Goal: Information Seeking & Learning: Check status

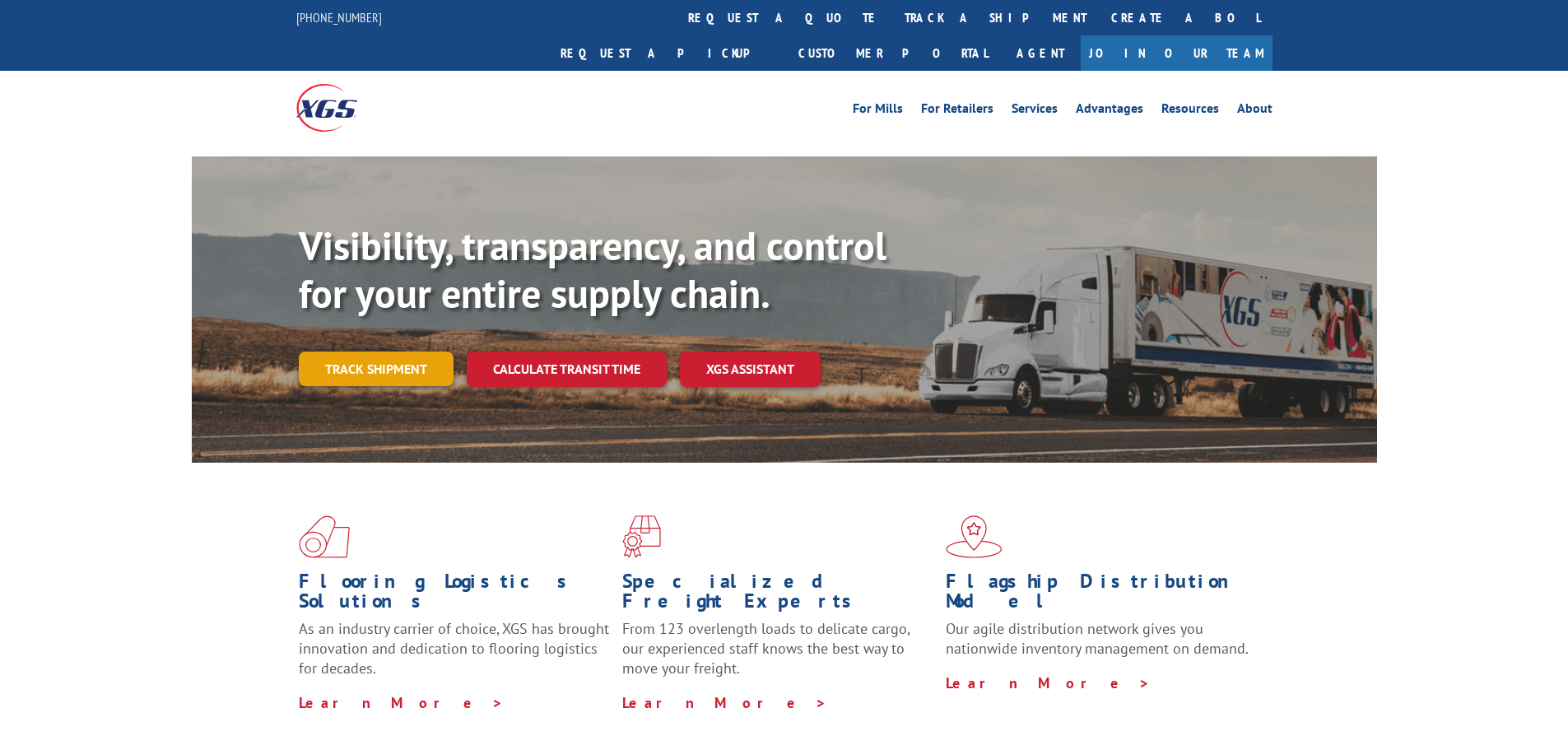
click at [409, 351] on link "Track shipment" at bounding box center [376, 369] width 155 height 35
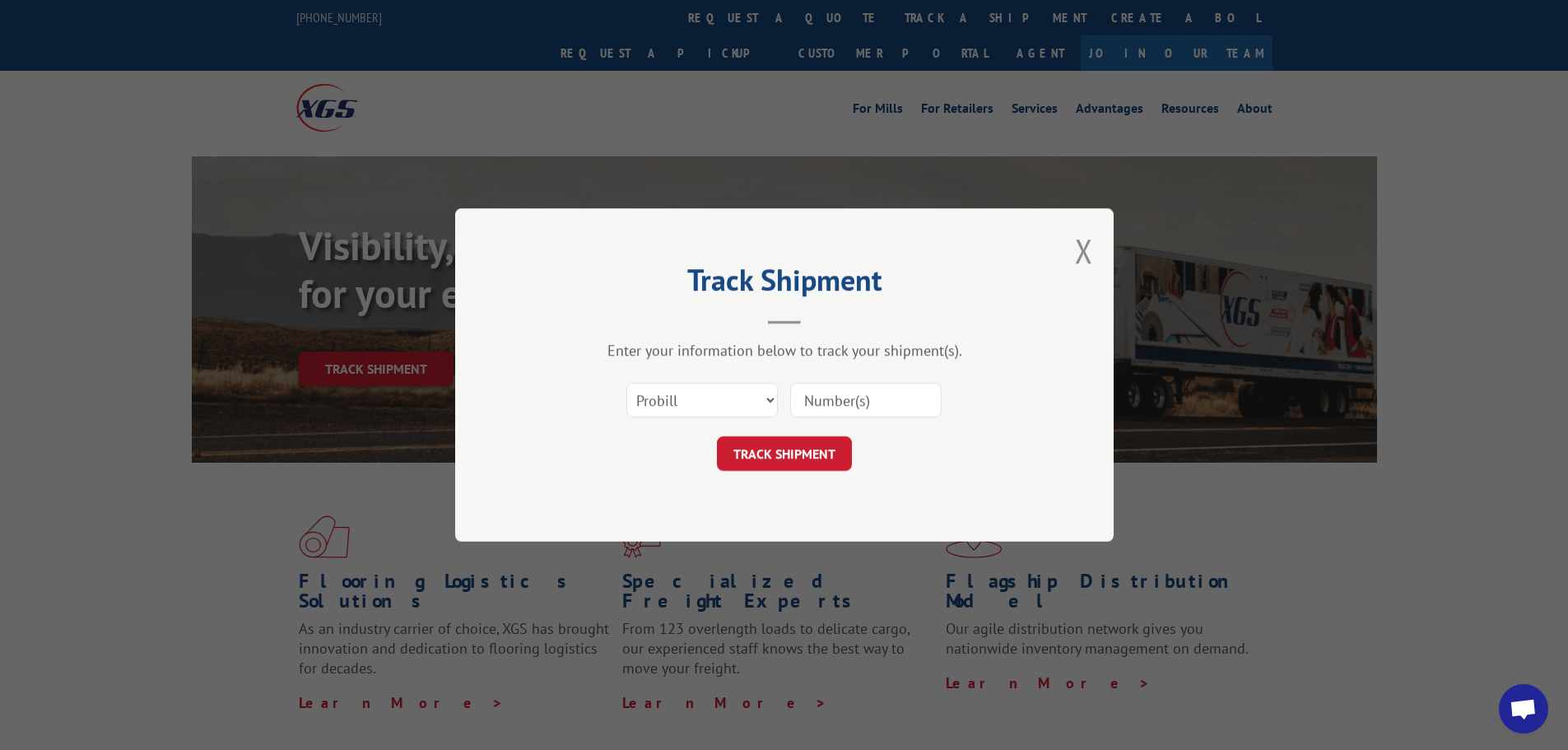
paste input "16955832"
type input "16955832"
click at [814, 452] on button "TRACK SHIPMENT" at bounding box center [784, 454] width 135 height 35
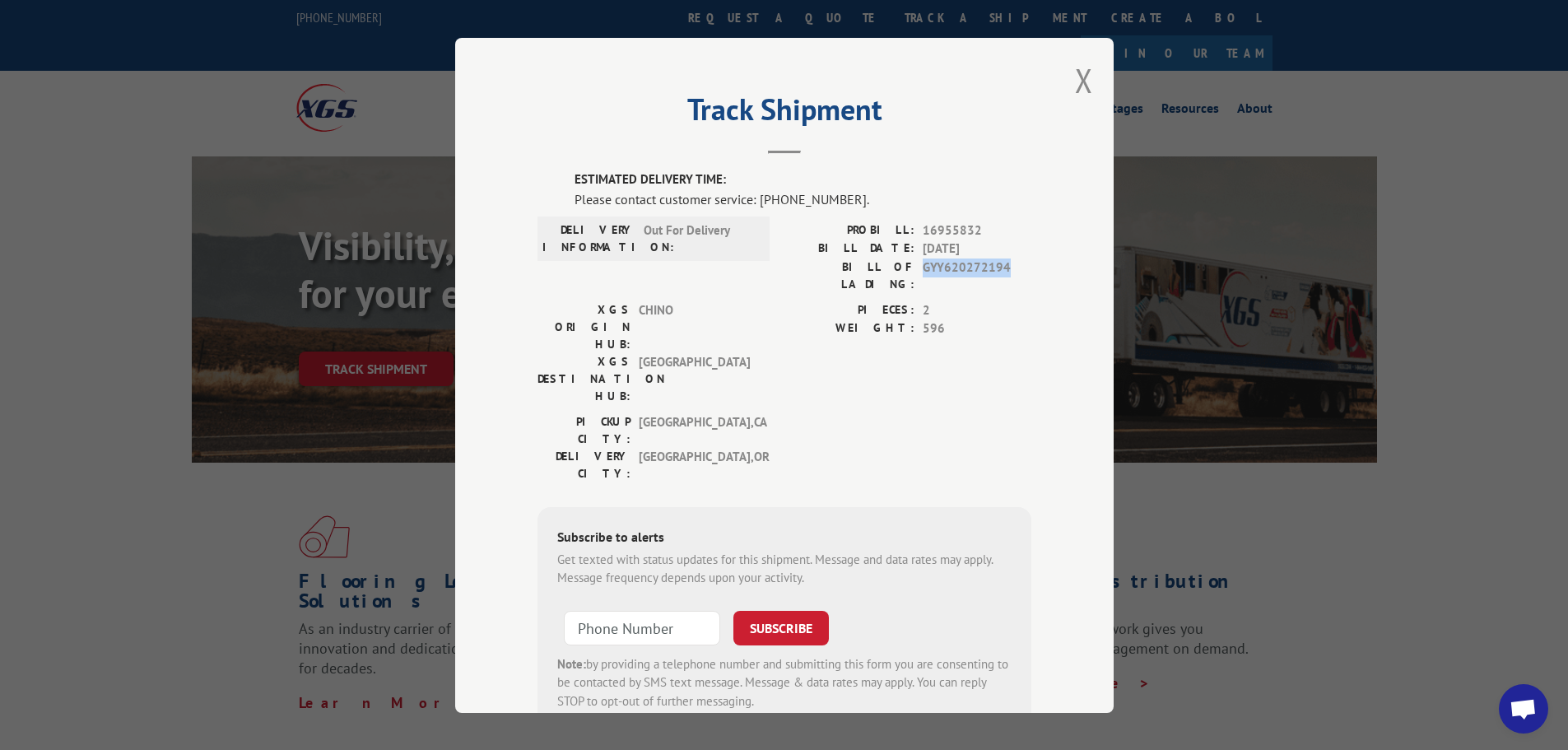
drag, startPoint x: 1003, startPoint y: 268, endPoint x: 918, endPoint y: 265, distance: 85.1
click at [923, 265] on span "GYY620272194" at bounding box center [977, 275] width 108 height 35
copy span "GYY620272194"
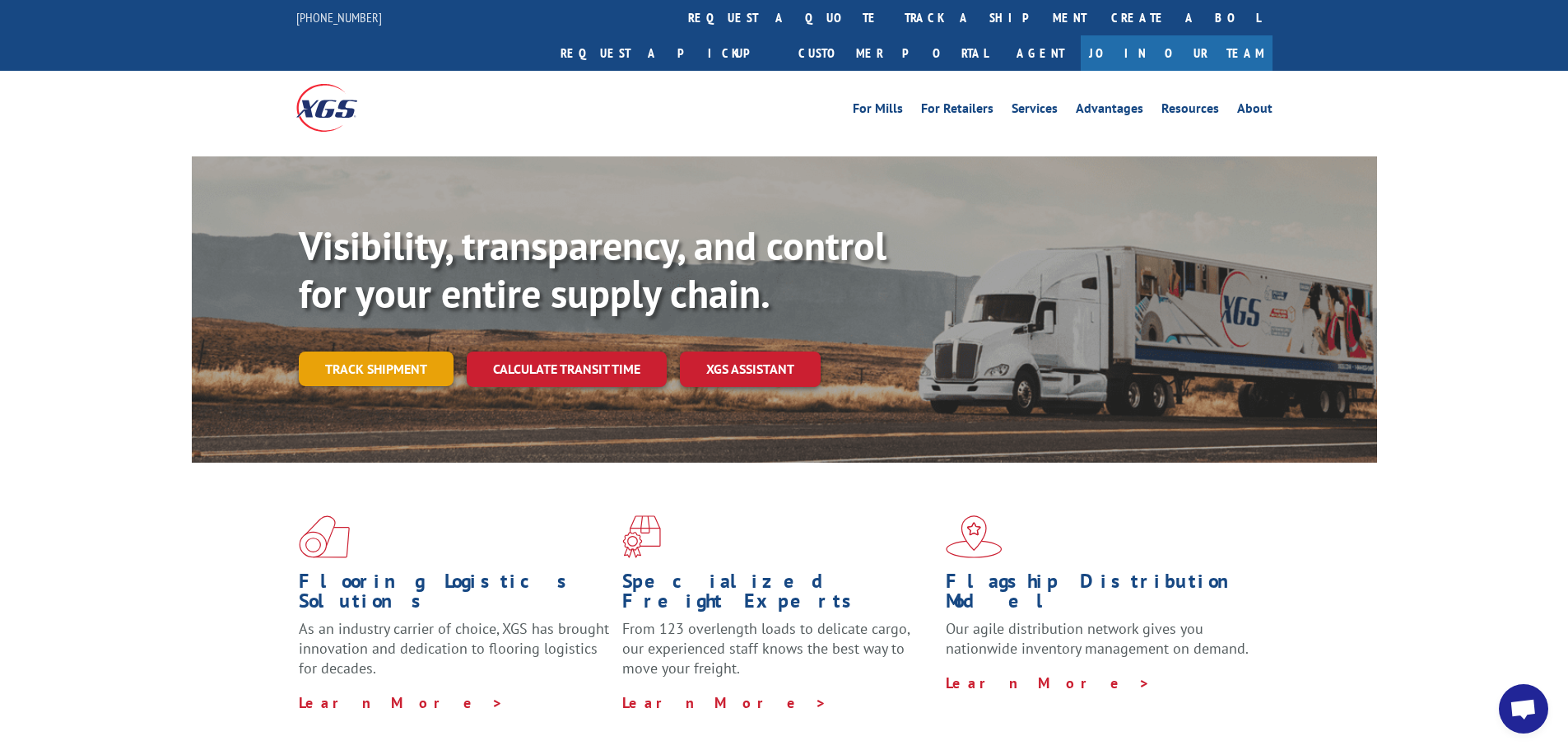
click at [371, 351] on link "Track shipment" at bounding box center [376, 369] width 155 height 35
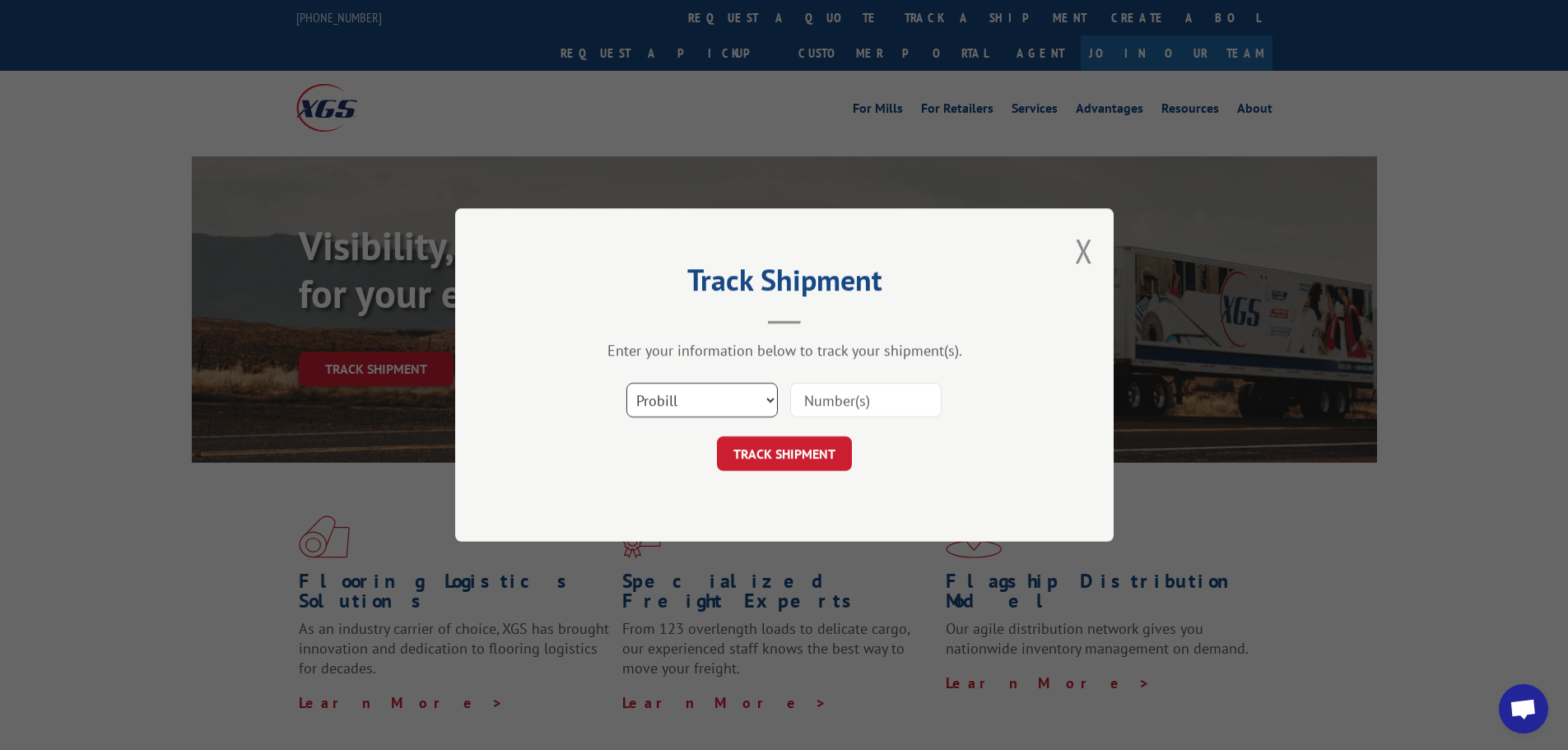
click at [763, 403] on select "Select category... Probill BOL PO" at bounding box center [701, 400] width 151 height 35
click at [832, 407] on input at bounding box center [866, 400] width 151 height 35
paste input "16955832"
type input "16955832"
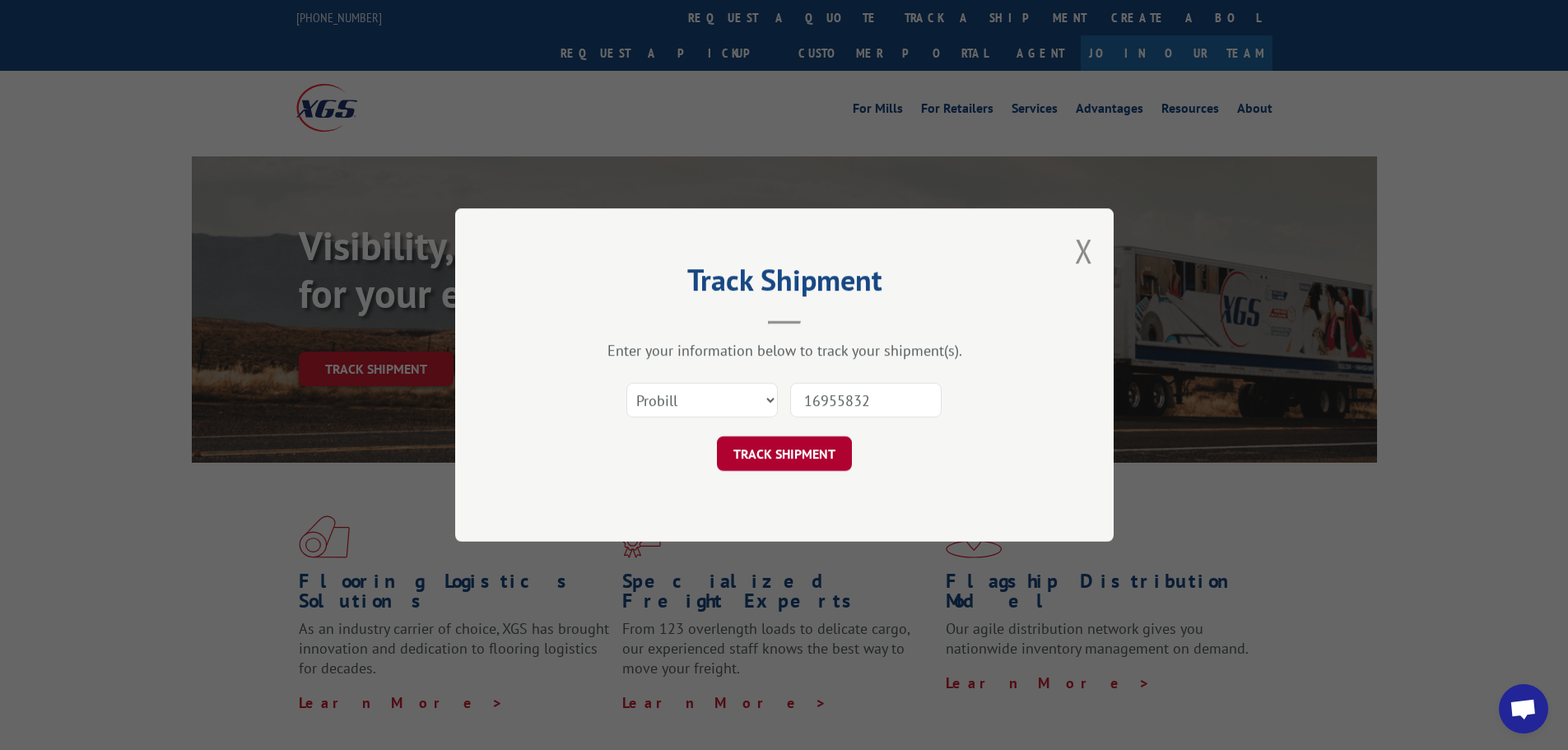
click at [807, 455] on button "TRACK SHIPMENT" at bounding box center [784, 454] width 135 height 35
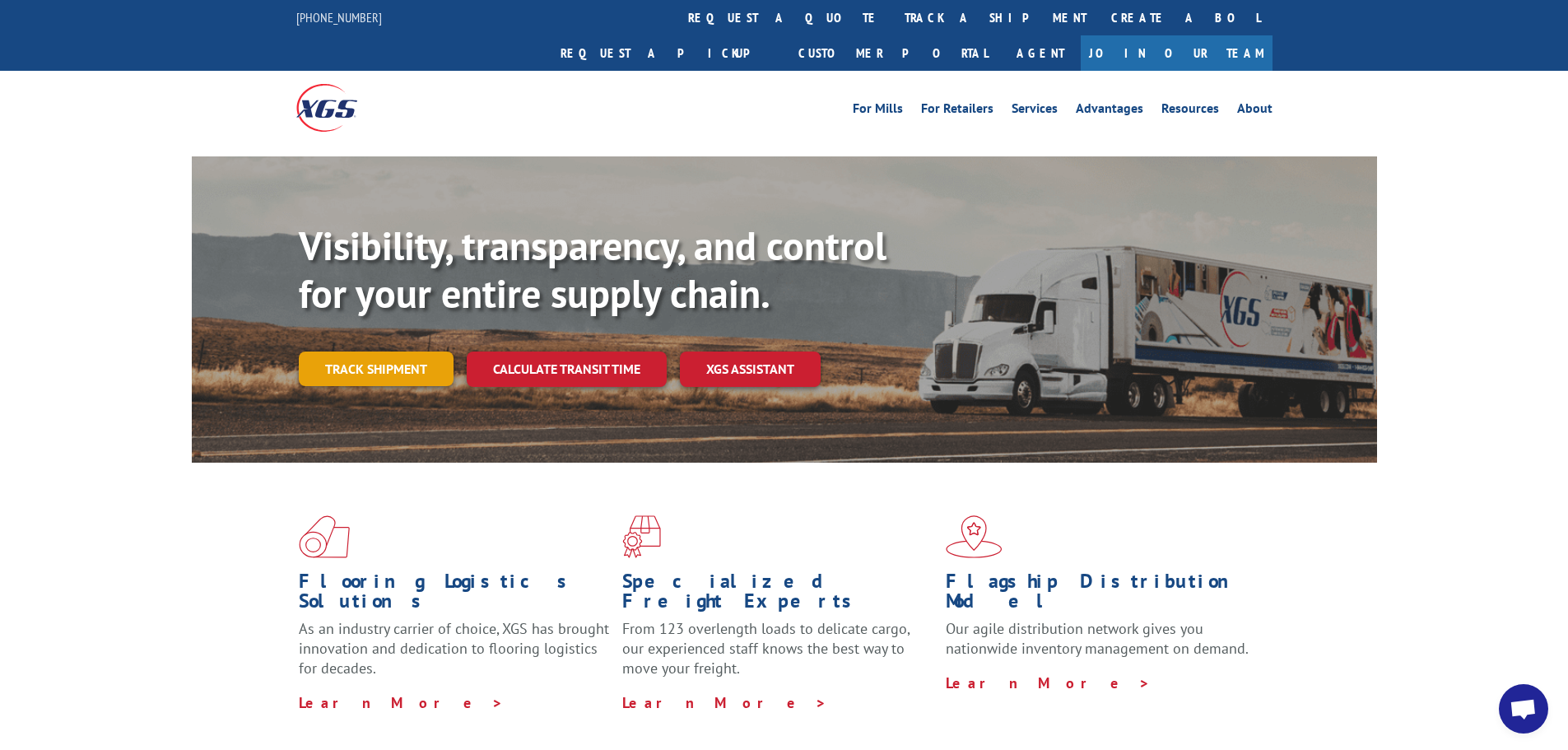
click at [387, 351] on link "Track shipment" at bounding box center [376, 369] width 155 height 35
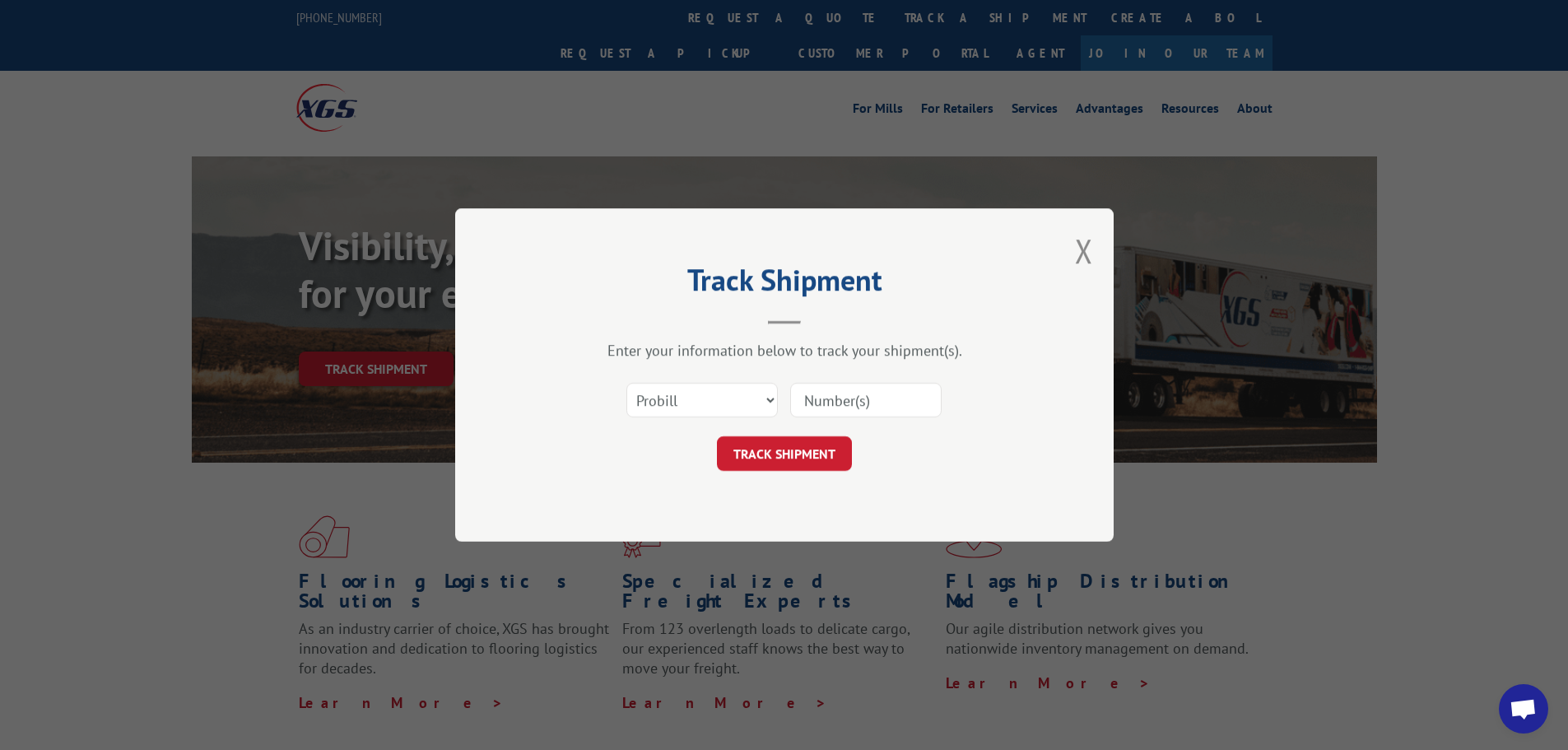
click at [845, 401] on input at bounding box center [866, 400] width 151 height 35
click at [848, 404] on input at bounding box center [866, 400] width 151 height 35
paste input "16955832"
type input "16955832"
click at [809, 449] on button "TRACK SHIPMENT" at bounding box center [784, 454] width 135 height 35
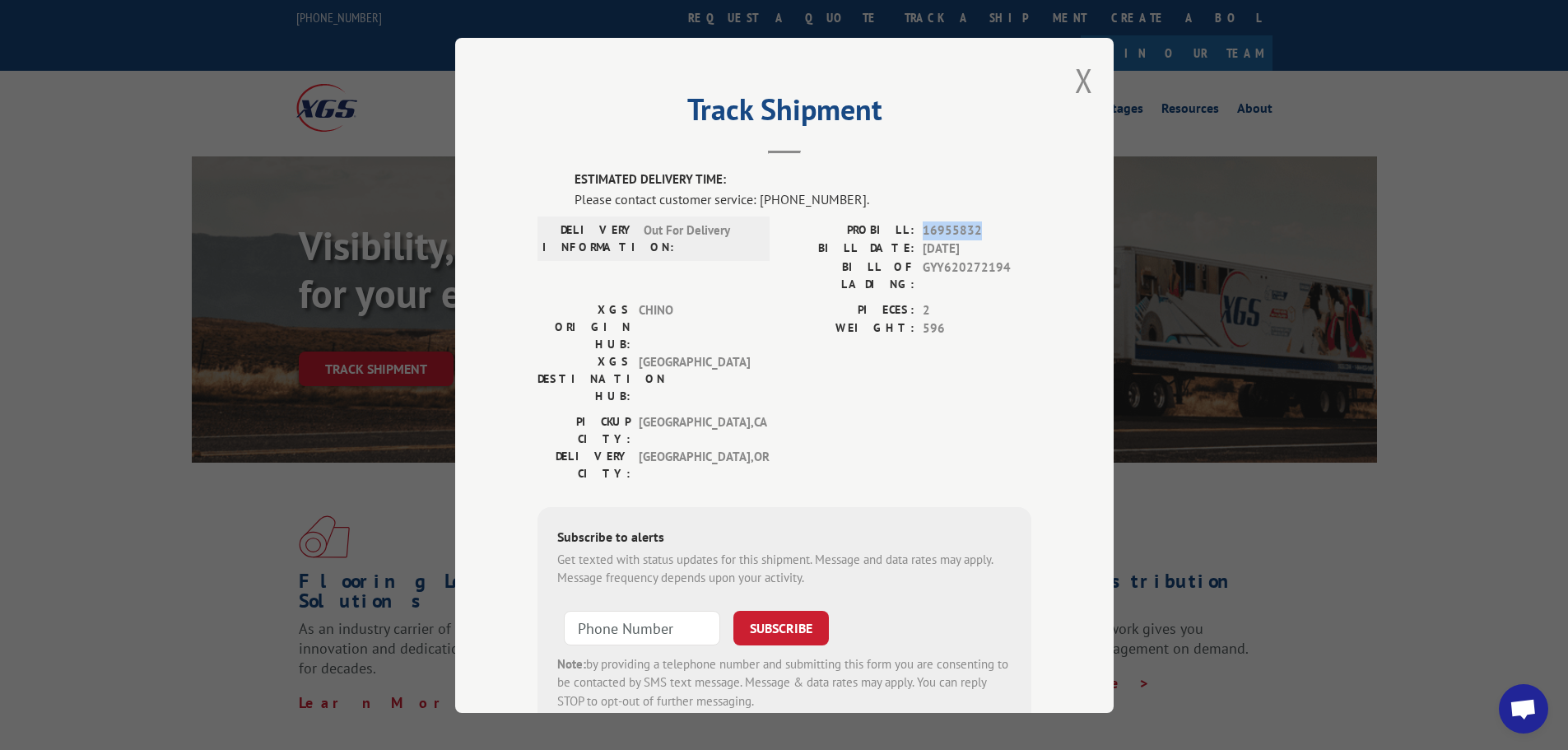
drag, startPoint x: 976, startPoint y: 228, endPoint x: 916, endPoint y: 219, distance: 60.7
click at [916, 219] on div "ESTIMATED DELIVERY TIME: Please contact customer service: (844) 947-7447. DELIV…" at bounding box center [784, 450] width 494 height 559
click at [930, 231] on span "16955832" at bounding box center [977, 230] width 108 height 19
drag, startPoint x: 919, startPoint y: 224, endPoint x: 987, endPoint y: 220, distance: 68.1
click at [987, 220] on span "16955832" at bounding box center [977, 230] width 108 height 19
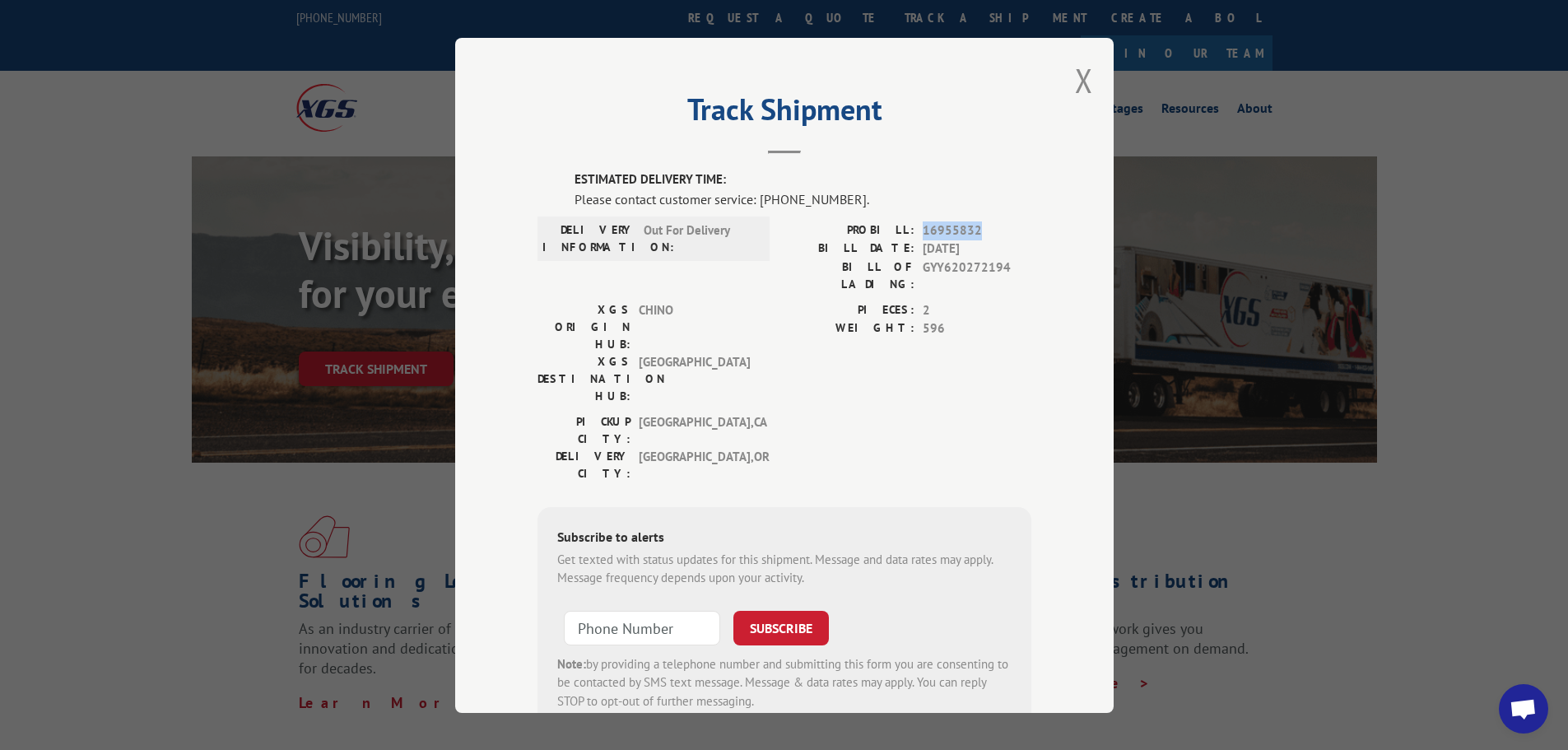
copy span "16955832"
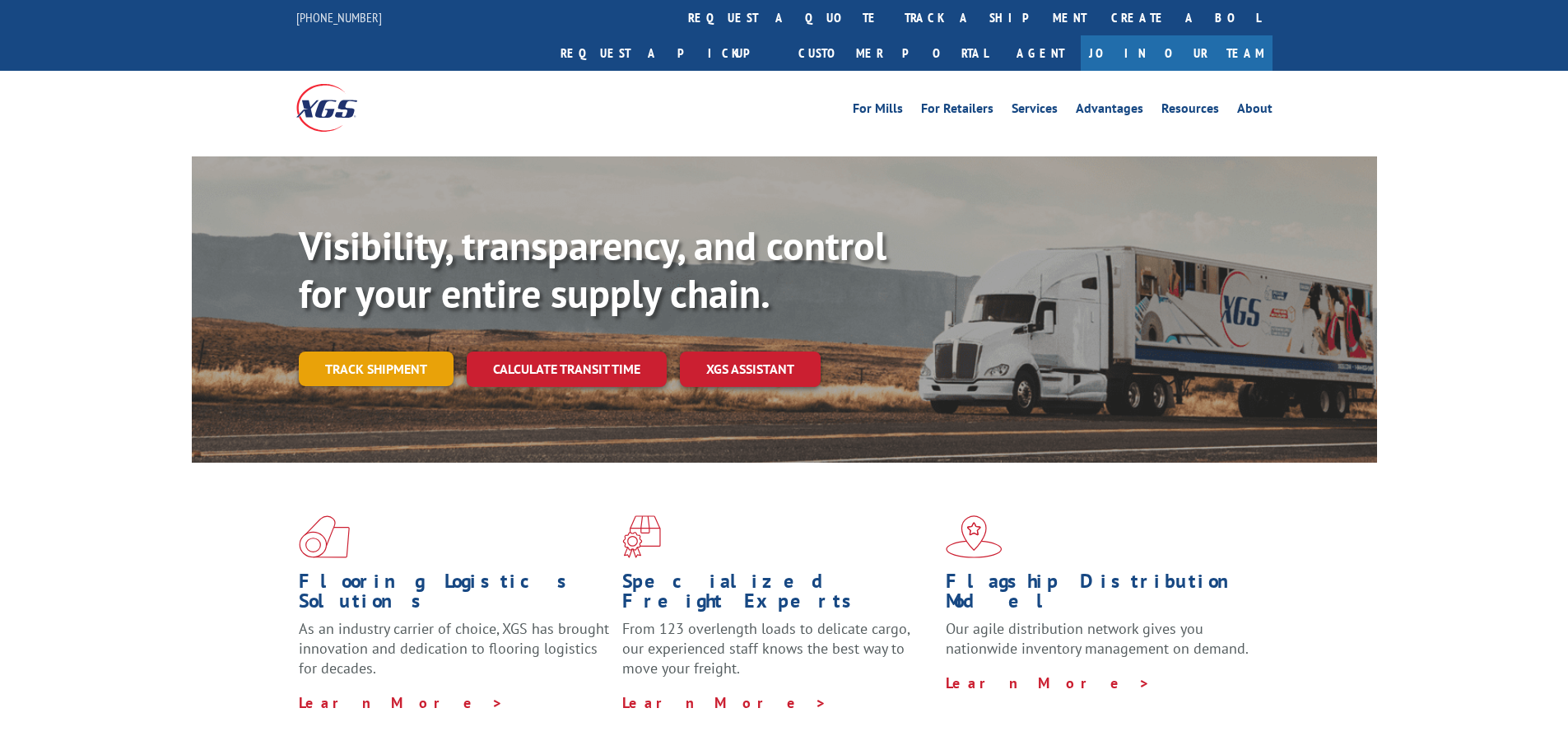
click at [358, 351] on link "Track shipment" at bounding box center [376, 369] width 155 height 35
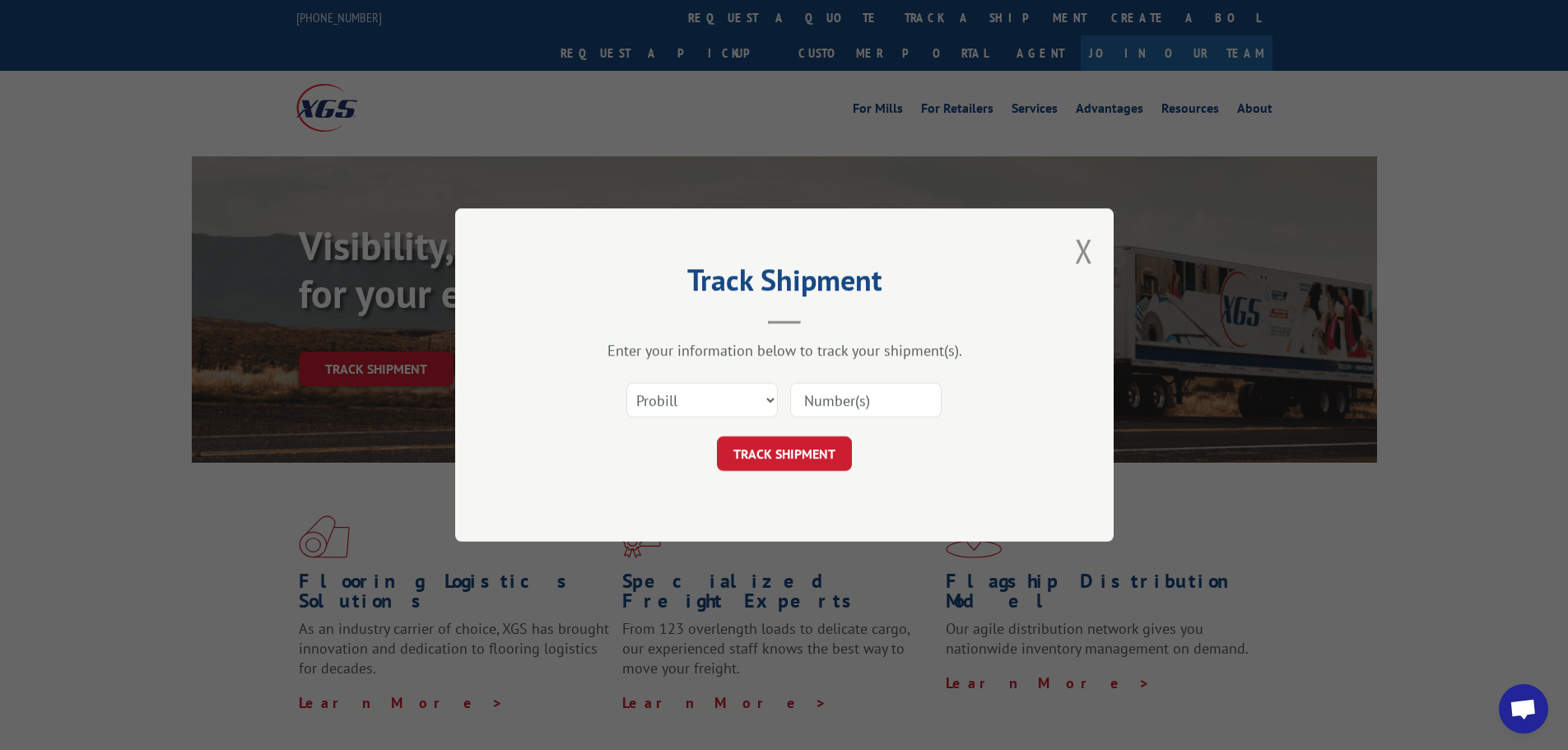
click at [884, 406] on input at bounding box center [866, 400] width 151 height 35
paste input "16955832"
type input "16955832"
click at [812, 456] on button "TRACK SHIPMENT" at bounding box center [784, 454] width 135 height 35
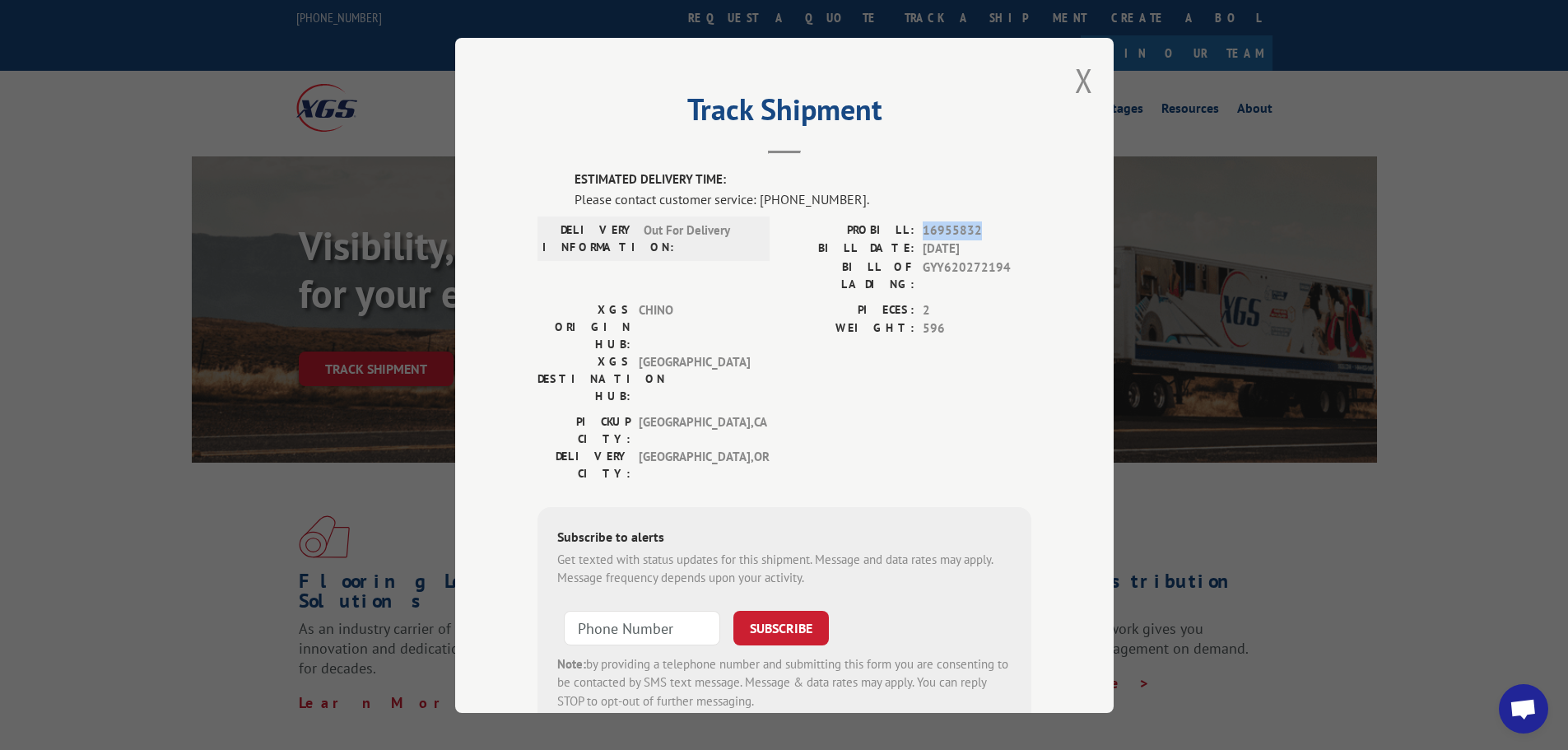
drag, startPoint x: 979, startPoint y: 228, endPoint x: 913, endPoint y: 224, distance: 66.1
click at [913, 224] on div "PROBILL: 16955832" at bounding box center [908, 230] width 247 height 19
copy span "16955832"
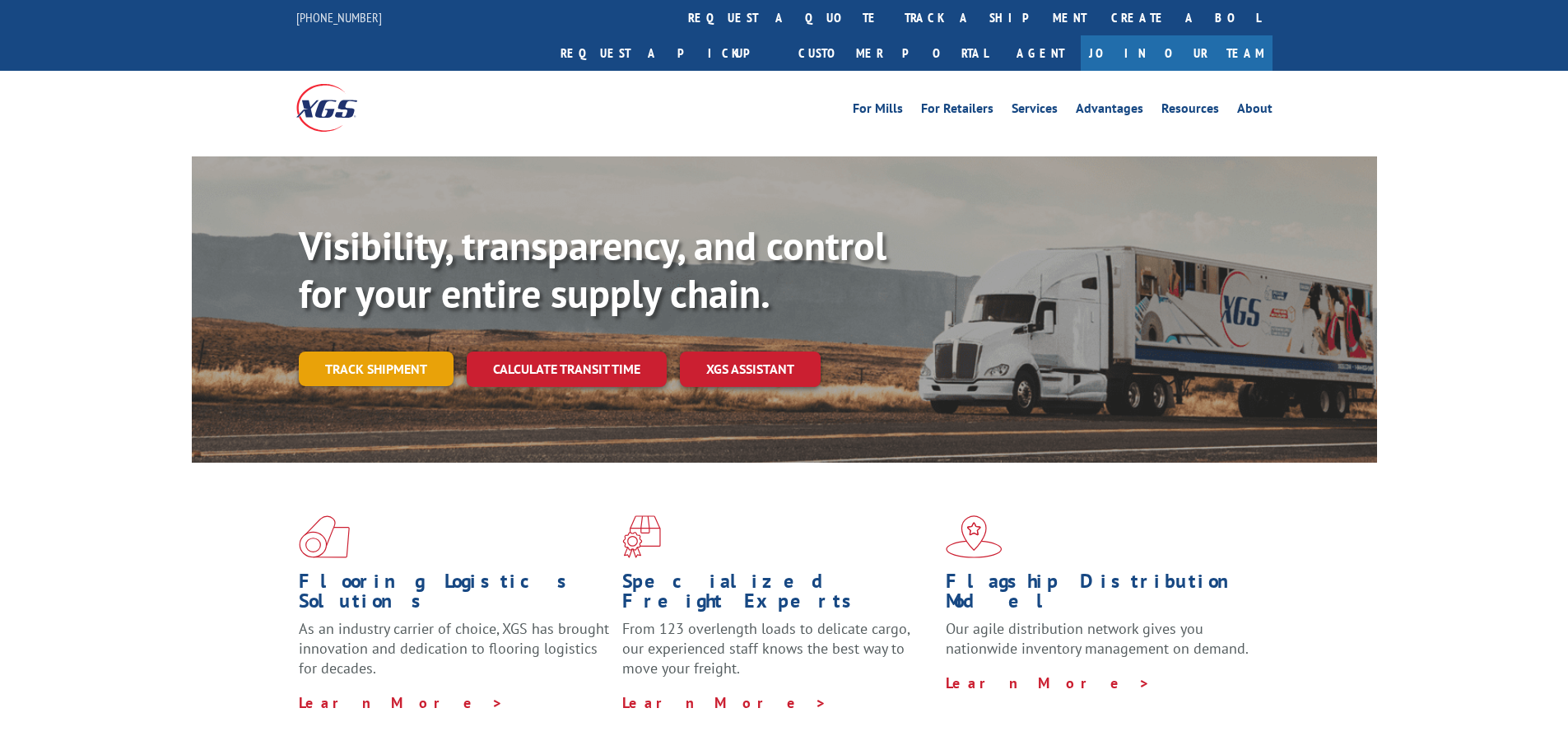
click at [401, 351] on link "Track shipment" at bounding box center [376, 369] width 155 height 35
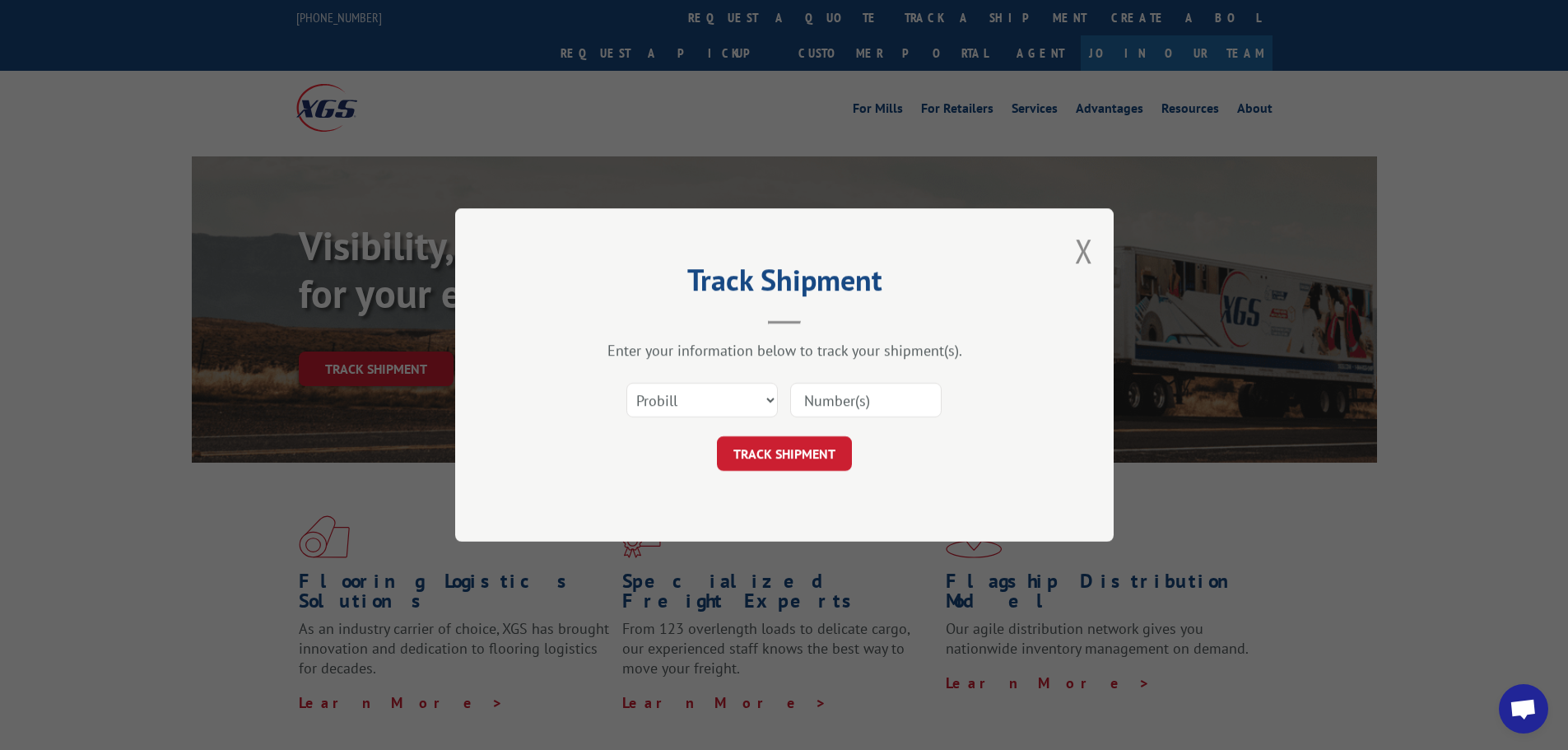
click at [836, 394] on input at bounding box center [866, 400] width 151 height 35
paste input "16955832"
type input "16955832"
click at [805, 463] on button "TRACK SHIPMENT" at bounding box center [784, 454] width 135 height 35
